Goal: Information Seeking & Learning: Learn about a topic

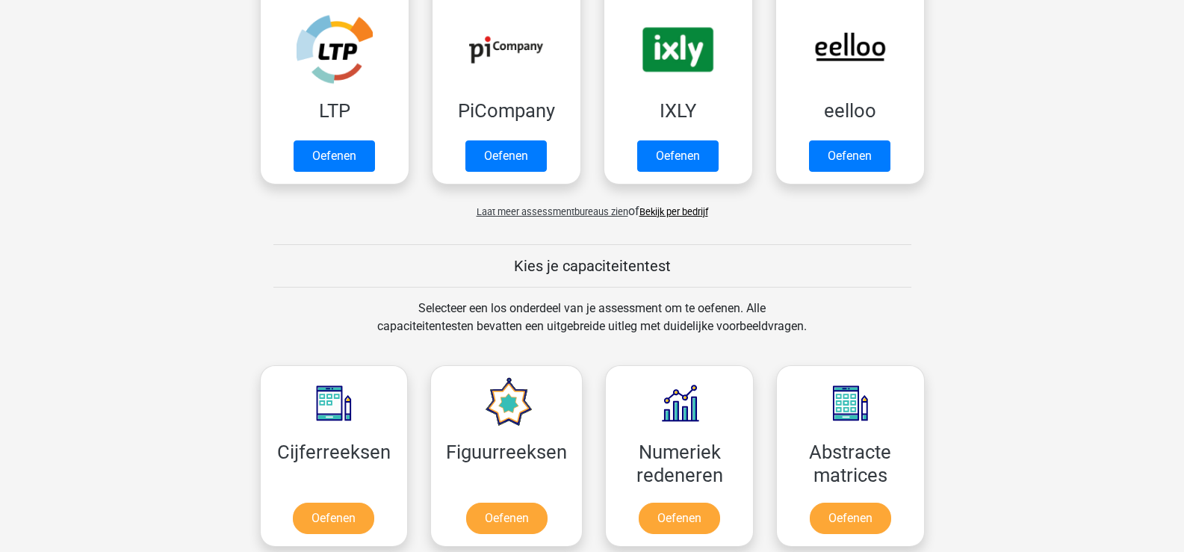
scroll to position [563, 0]
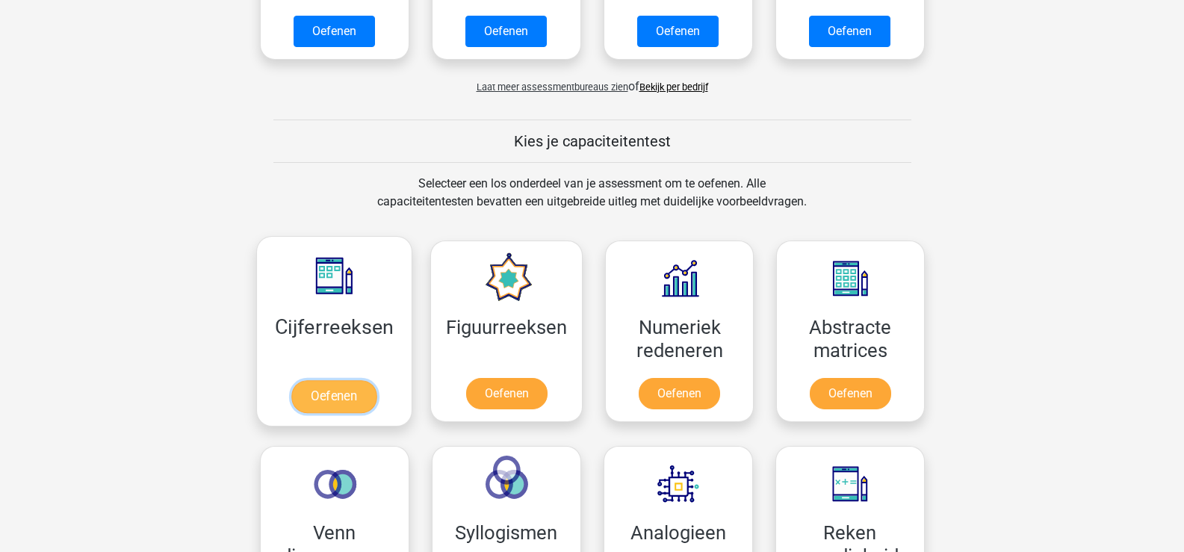
click at [361, 407] on link "Oefenen" at bounding box center [333, 396] width 85 height 33
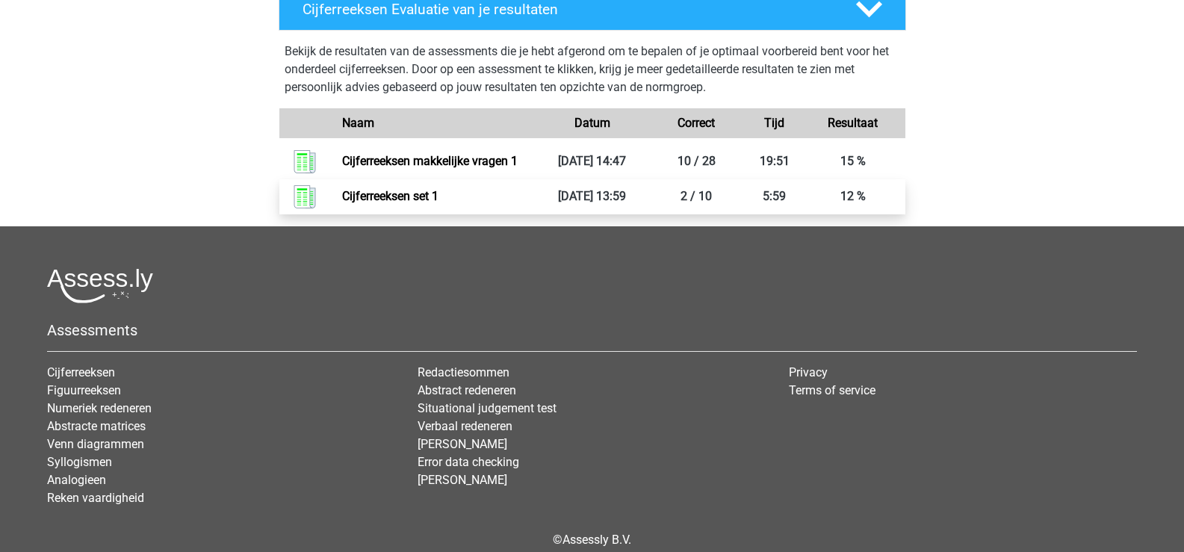
scroll to position [807, 0]
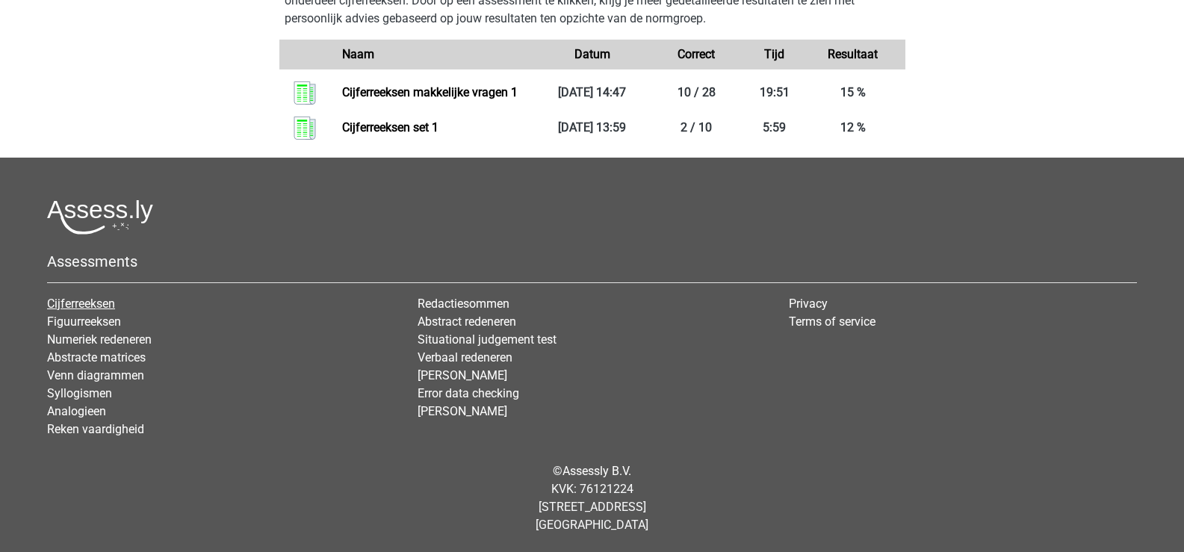
click at [96, 301] on link "Cijferreeksen" at bounding box center [81, 304] width 68 height 14
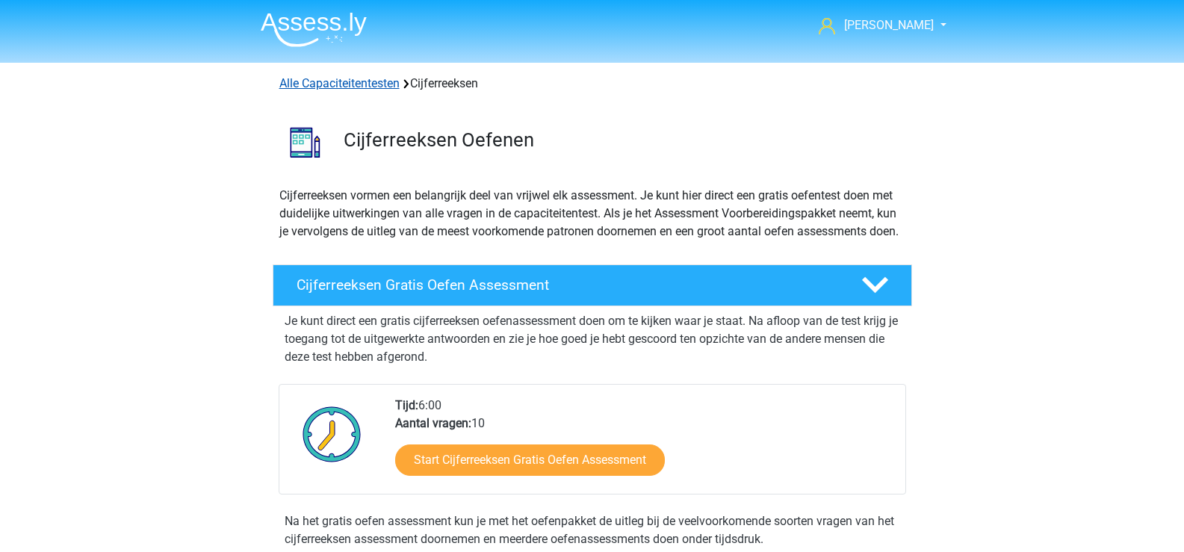
click at [380, 81] on link "Alle Capaciteitentesten" at bounding box center [339, 83] width 120 height 14
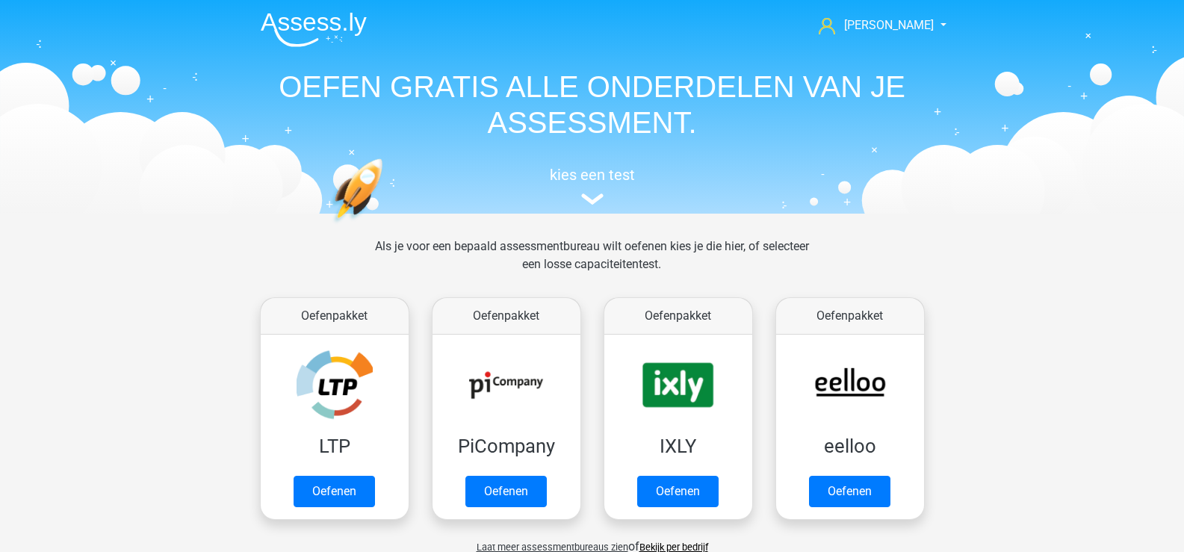
scroll to position [635, 0]
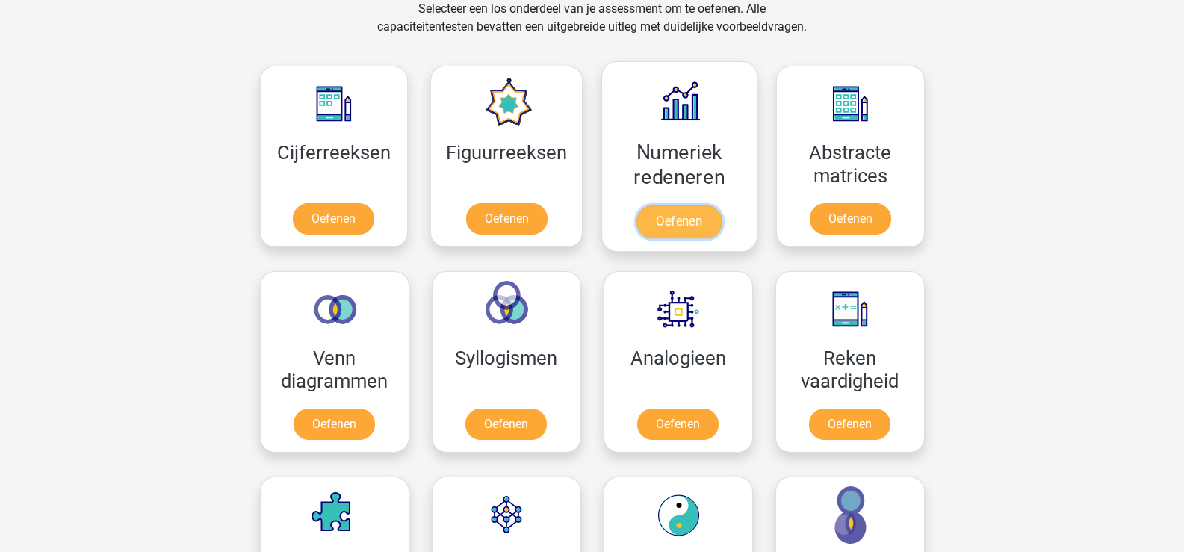
click at [637, 205] on link "Oefenen" at bounding box center [679, 221] width 85 height 33
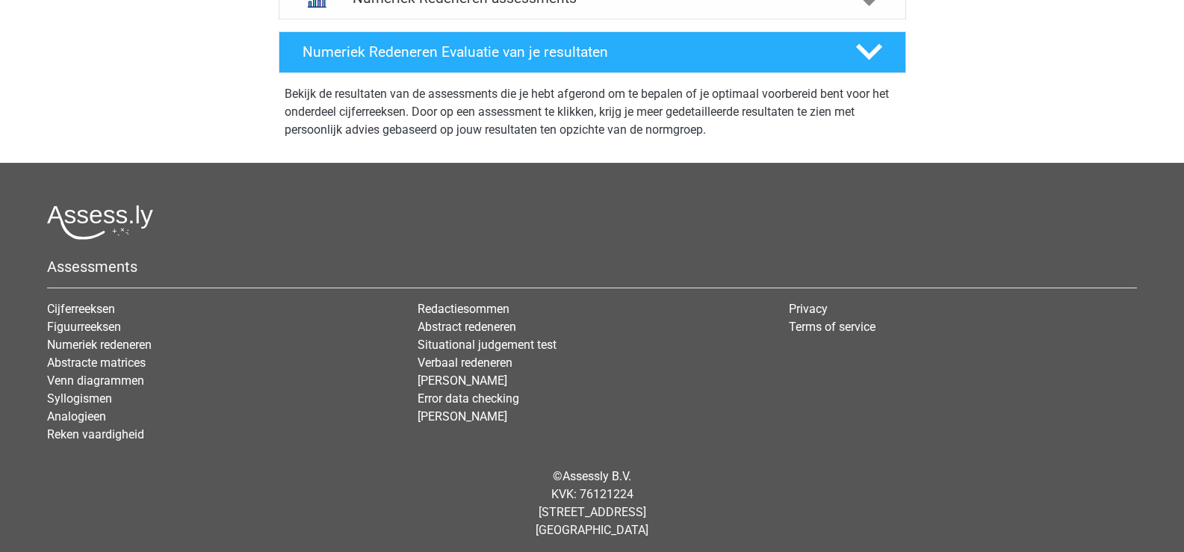
scroll to position [719, 0]
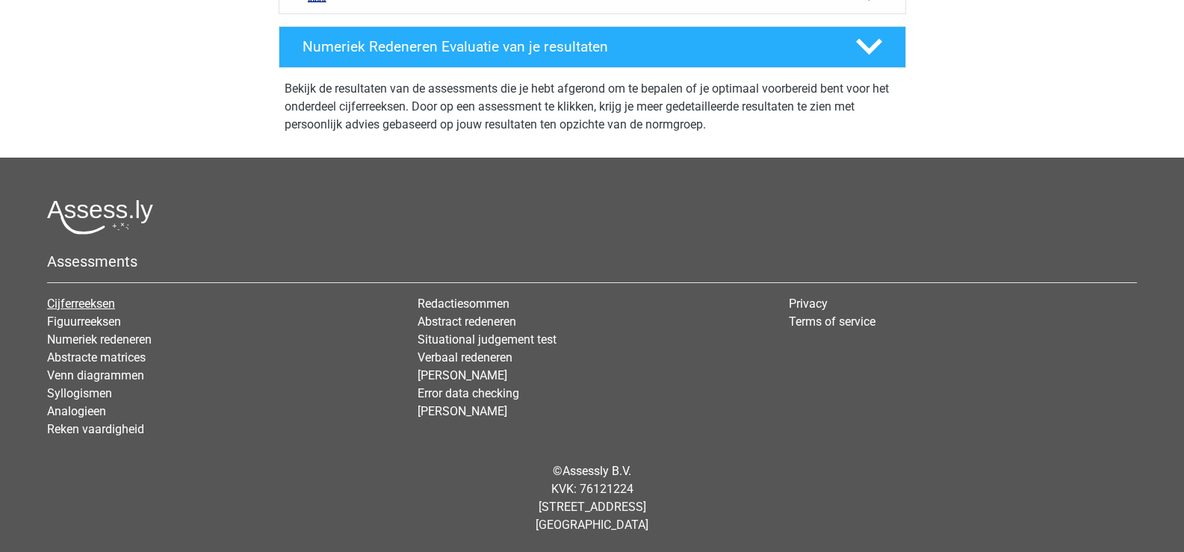
click at [61, 310] on link "Cijferreeksen" at bounding box center [81, 304] width 68 height 14
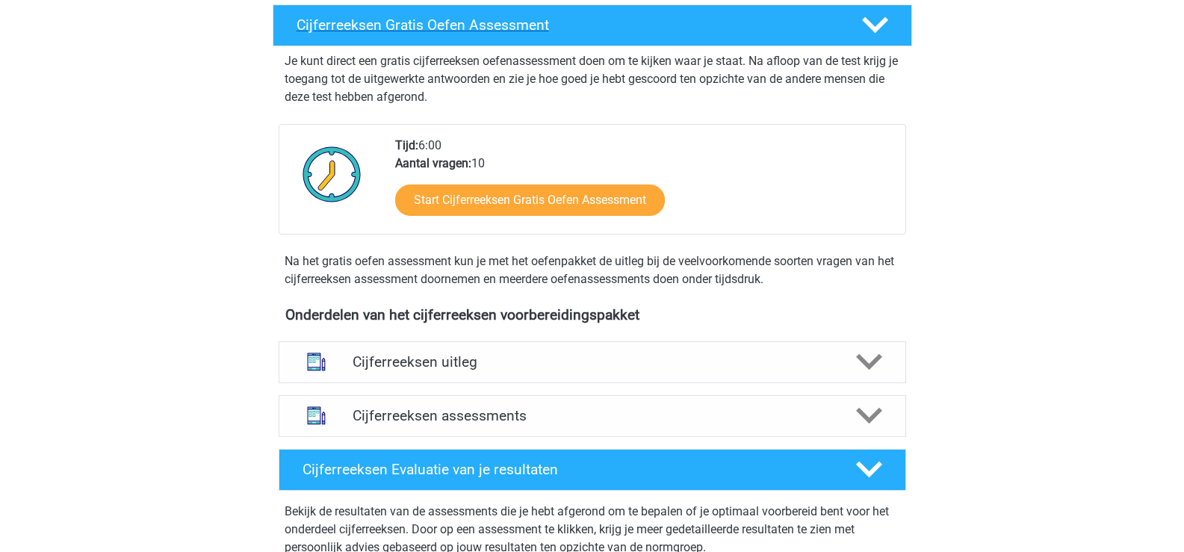
scroll to position [374, 0]
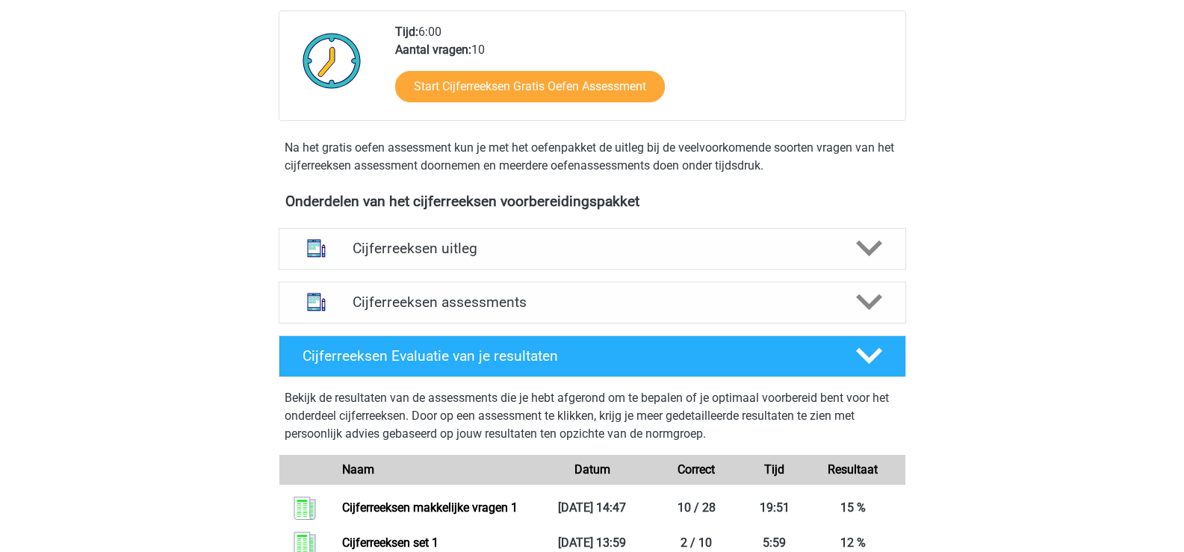
click at [472, 311] on h4 "Cijferreeksen assessments" at bounding box center [593, 302] width 480 height 17
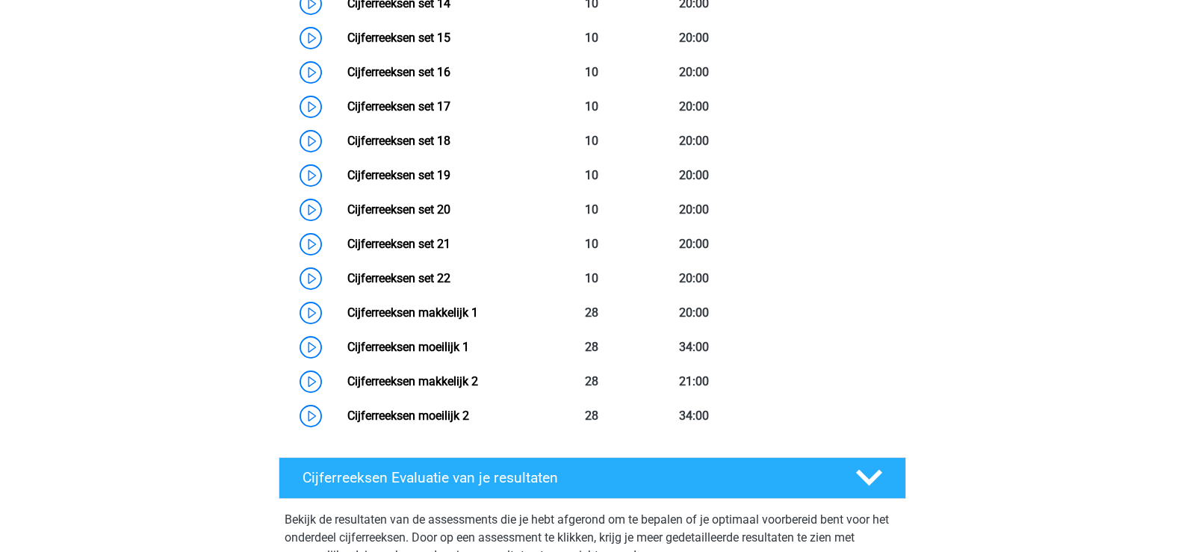
scroll to position [1270, 0]
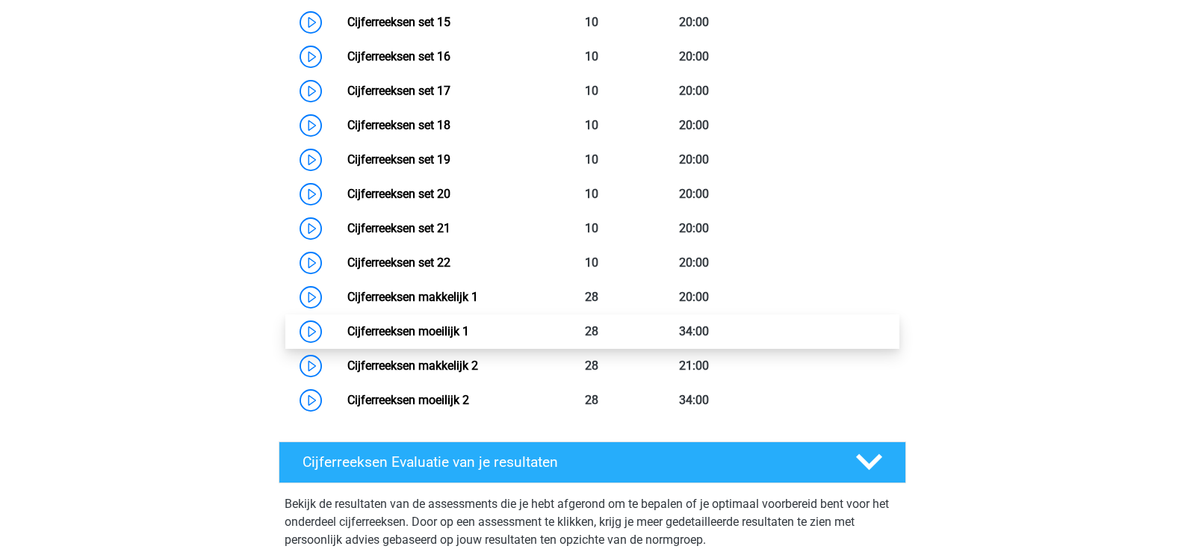
click at [347, 338] on link "Cijferreeksen moeilijk 1" at bounding box center [408, 331] width 122 height 14
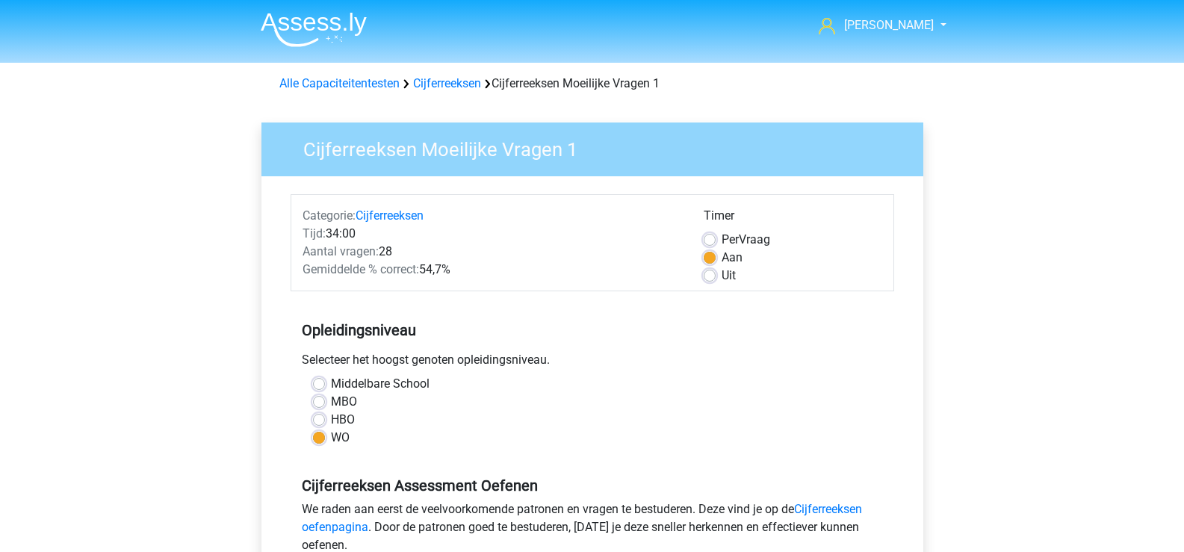
click at [331, 380] on label "Middelbare School" at bounding box center [380, 384] width 99 height 18
click at [316, 380] on input "Middelbare School" at bounding box center [319, 382] width 12 height 15
radio input "true"
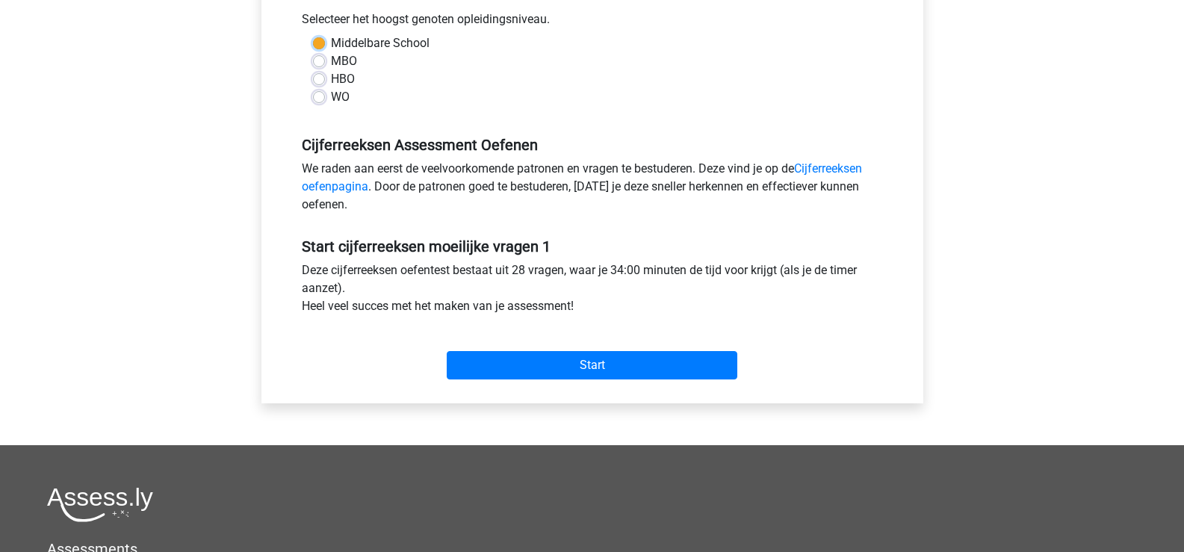
scroll to position [374, 0]
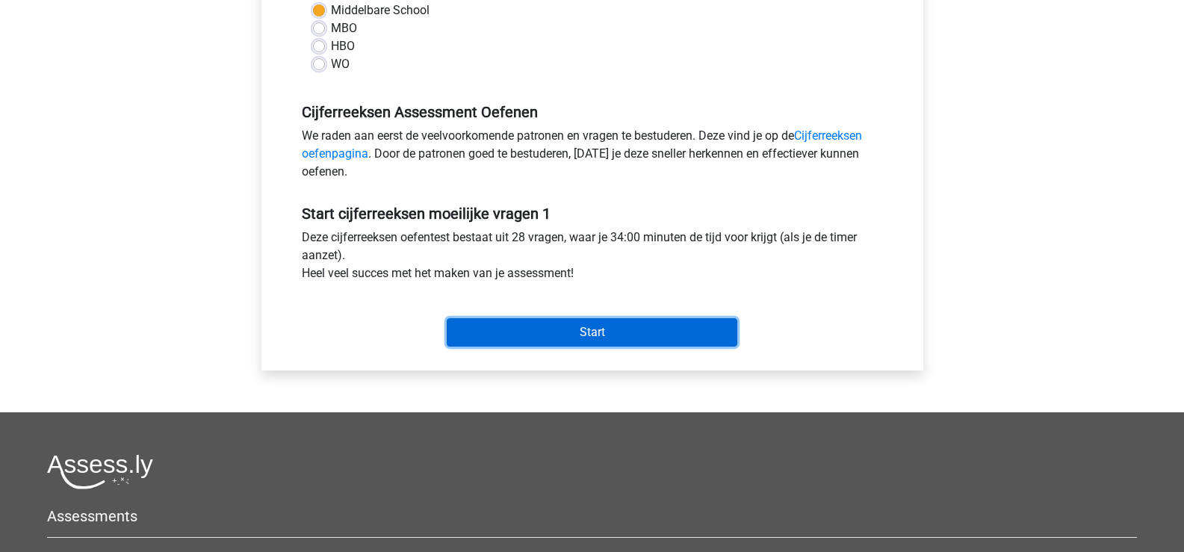
click at [607, 338] on input "Start" at bounding box center [592, 332] width 291 height 28
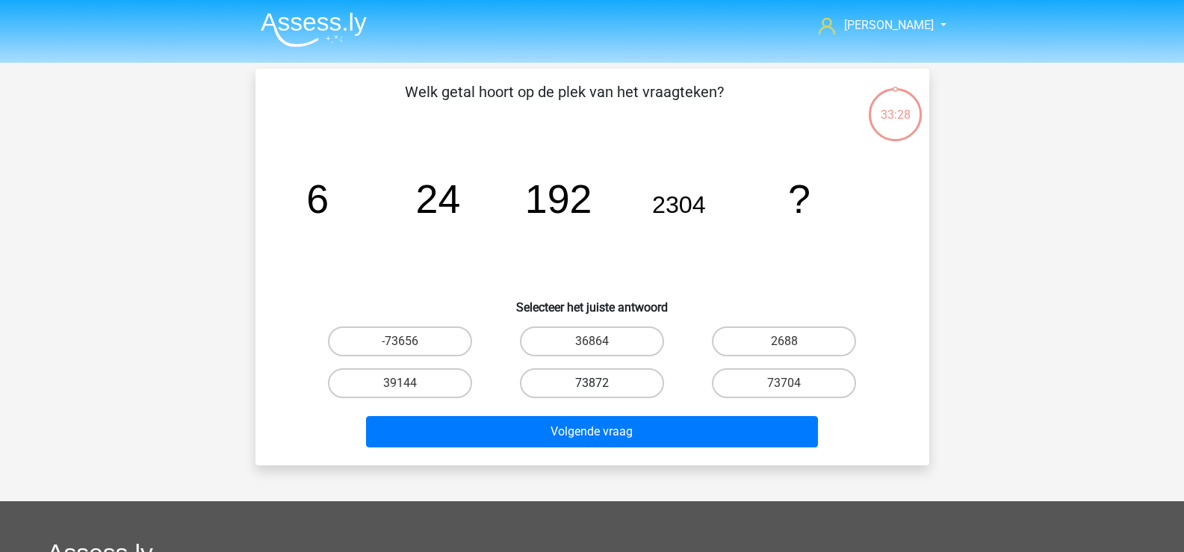
click at [618, 377] on label "73872" at bounding box center [592, 383] width 144 height 30
click at [601, 383] on input "73872" at bounding box center [597, 388] width 10 height 10
radio input "true"
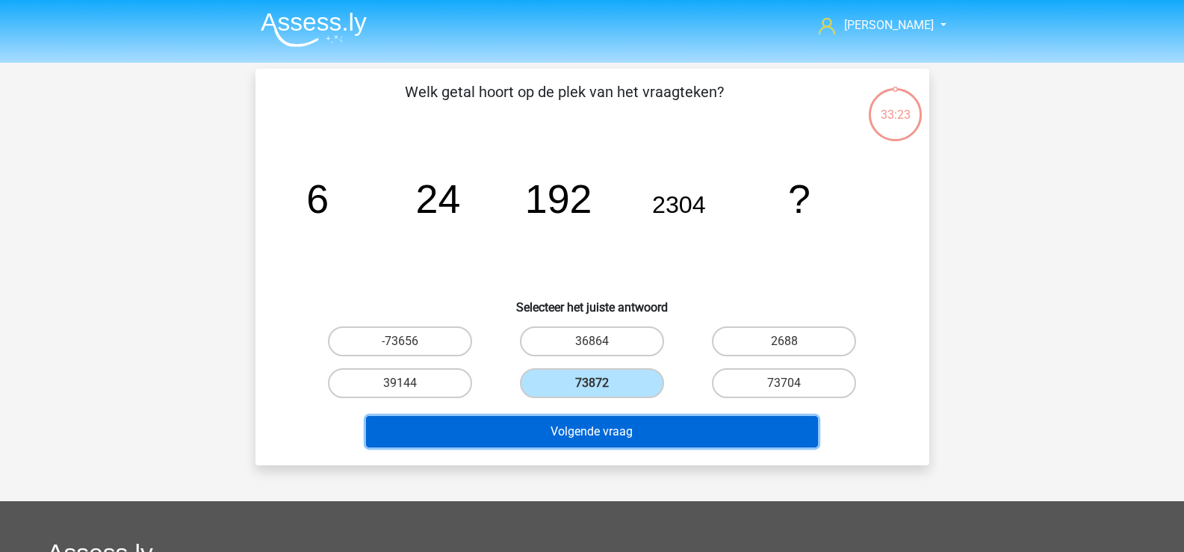
click at [615, 427] on button "Volgende vraag" at bounding box center [592, 431] width 452 height 31
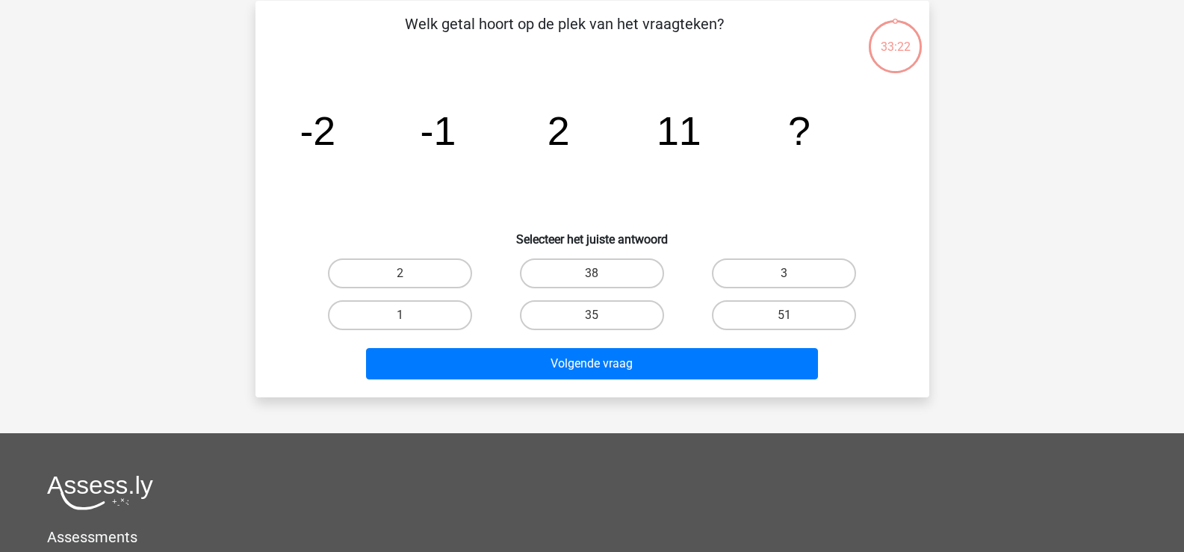
scroll to position [69, 0]
click at [462, 263] on label "2" at bounding box center [400, 273] width 144 height 30
click at [409, 273] on input "2" at bounding box center [405, 278] width 10 height 10
radio input "true"
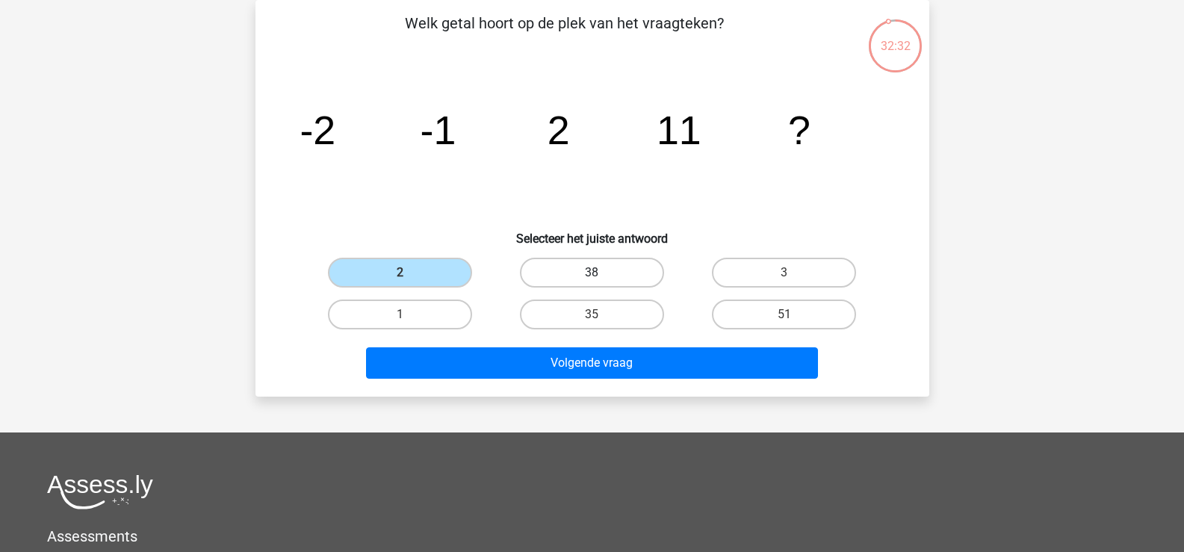
click at [548, 267] on label "38" at bounding box center [592, 273] width 144 height 30
click at [592, 273] on input "38" at bounding box center [597, 278] width 10 height 10
radio input "true"
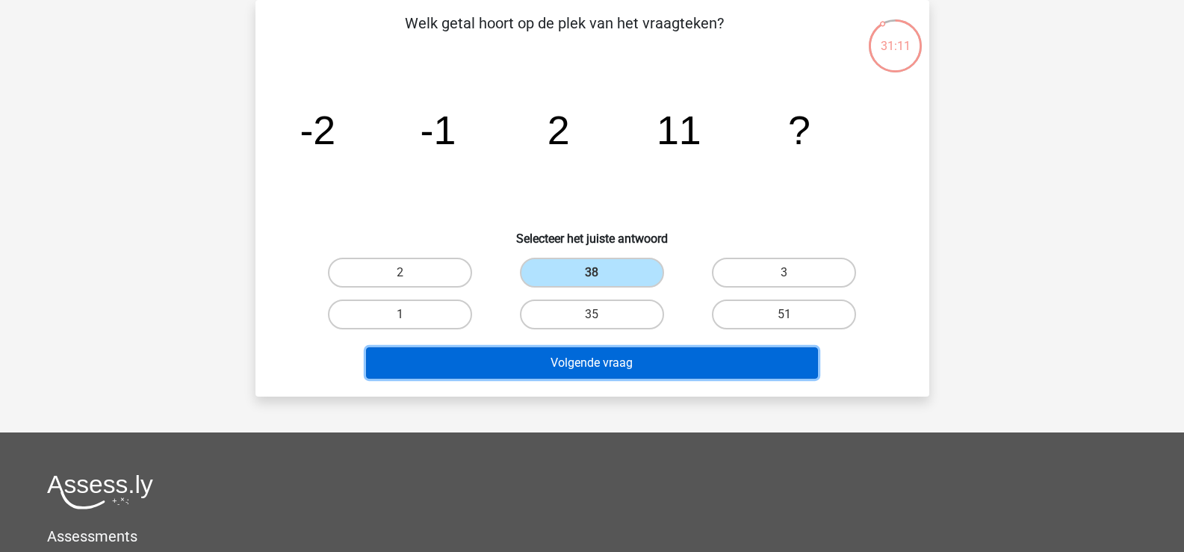
click at [553, 361] on button "Volgende vraag" at bounding box center [592, 362] width 452 height 31
